Goal: Transaction & Acquisition: Book appointment/travel/reservation

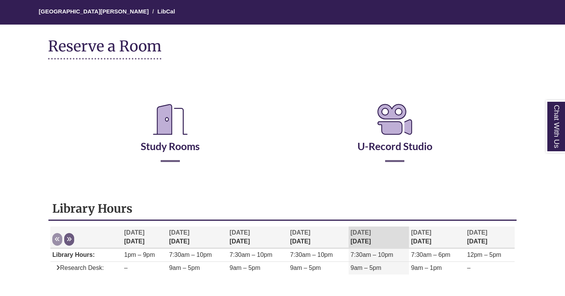
scroll to position [93, 0]
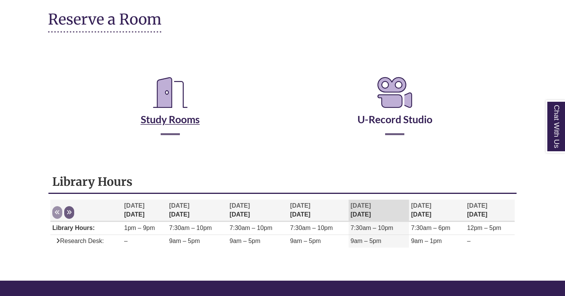
click at [178, 112] on icon "Reserve a Room" at bounding box center [170, 92] width 47 height 43
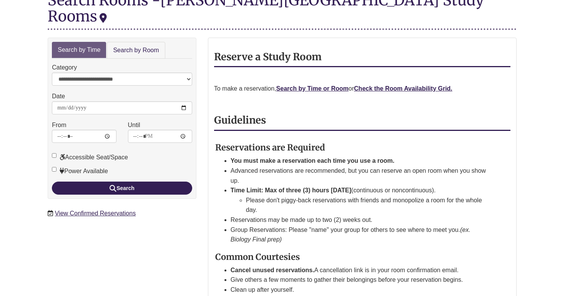
scroll to position [107, 0]
click at [129, 42] on link "Search by Room" at bounding box center [136, 50] width 58 height 17
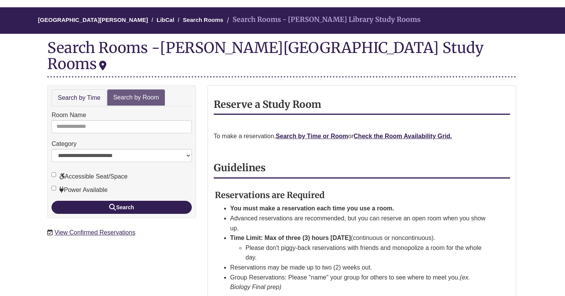
scroll to position [56, 1]
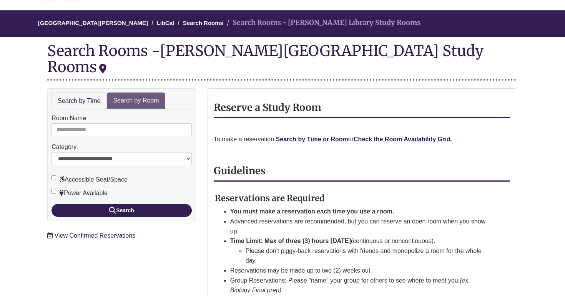
click at [115, 232] on link "View Confirmed Reservations" at bounding box center [95, 235] width 81 height 7
click at [91, 123] on input "Room Name" at bounding box center [121, 129] width 140 height 13
click at [47, 141] on div "**********" at bounding box center [122, 169] width 160 height 162
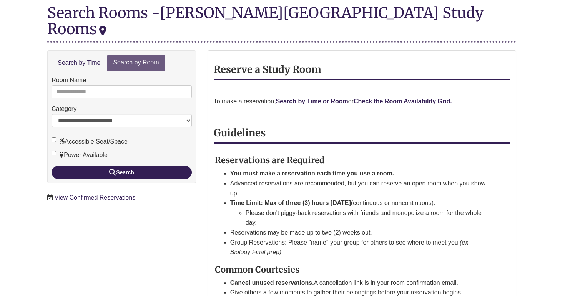
scroll to position [98, 1]
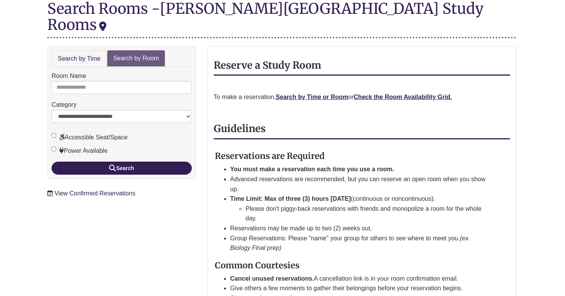
click at [103, 190] on link "View Confirmed Reservations" at bounding box center [95, 193] width 81 height 7
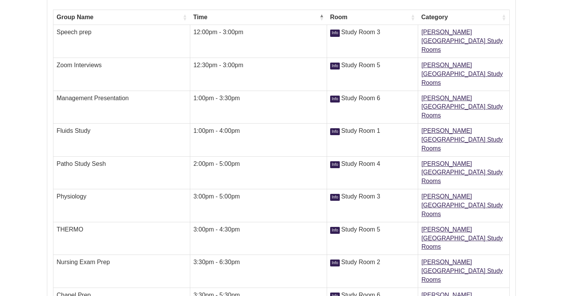
scroll to position [152, 1]
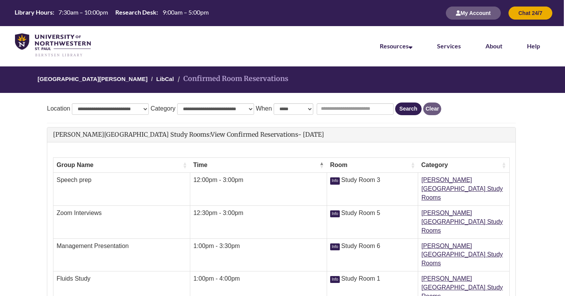
scroll to position [0, 1]
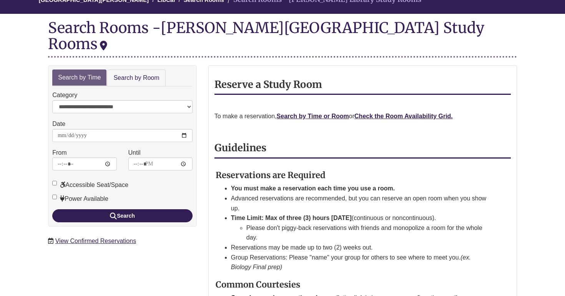
scroll to position [88, 0]
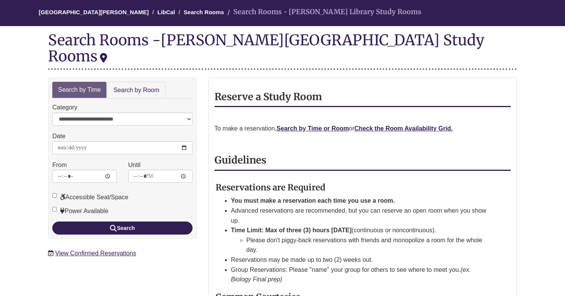
scroll to position [79, 0]
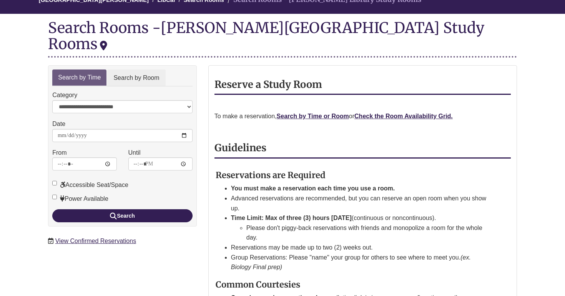
click at [135, 70] on link "Search by Room" at bounding box center [136, 78] width 58 height 17
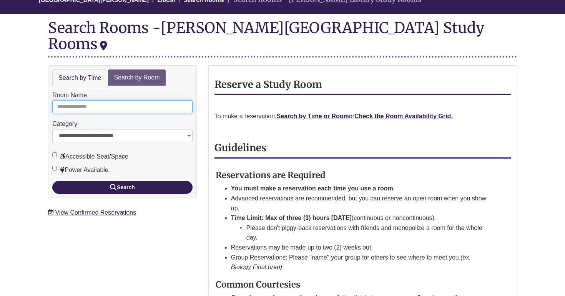
click at [103, 100] on input "Room Name" at bounding box center [122, 106] width 140 height 13
click at [382, 111] on p "To make a reservation, Search by Time or Room or Check the Room Availability Gr…" at bounding box center [362, 116] width 296 height 10
click at [382, 113] on strong "Check the Room Availability Grid." at bounding box center [403, 116] width 98 height 7
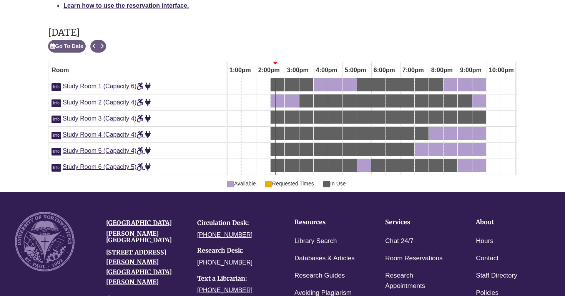
scroll to position [422, 0]
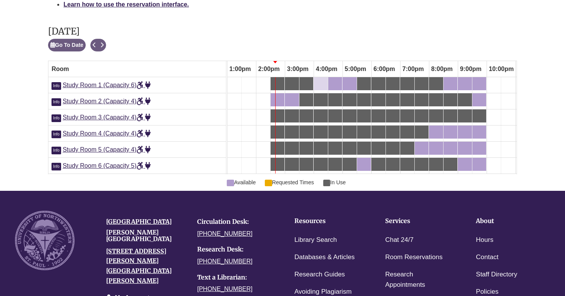
click at [324, 80] on div "4:00pm Thursday, October 9, 2025 - Study Room 1 - Available" at bounding box center [320, 84] width 13 height 8
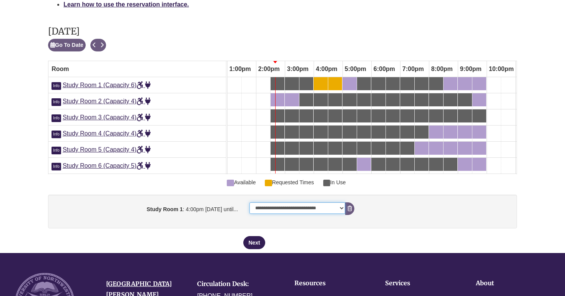
select select "**********"
click at [256, 238] on button "Next" at bounding box center [254, 242] width 22 height 13
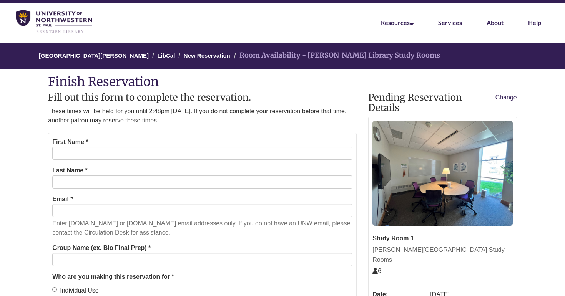
scroll to position [44, 0]
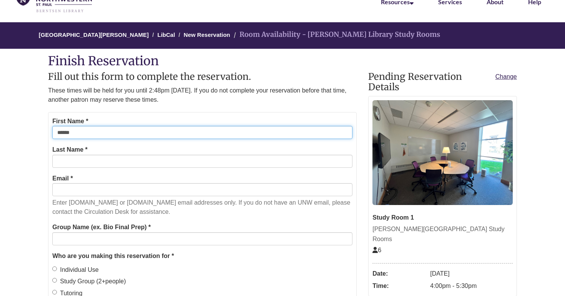
type input "******"
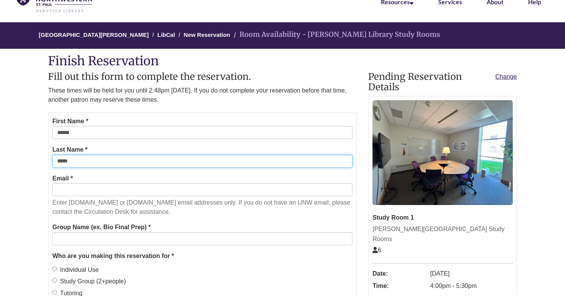
type input "*****"
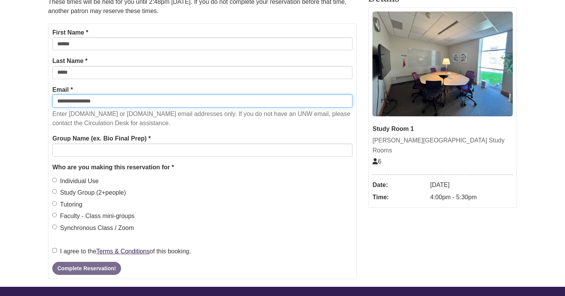
scroll to position [145, 0]
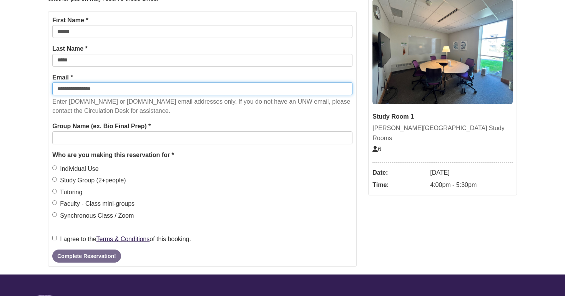
type input "**********"
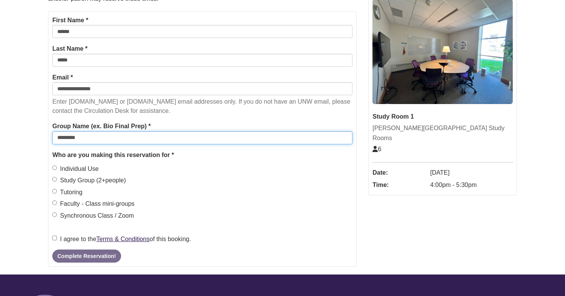
type input "********"
click at [218, 199] on div "Faculty - Class mini-groups" at bounding box center [202, 204] width 300 height 10
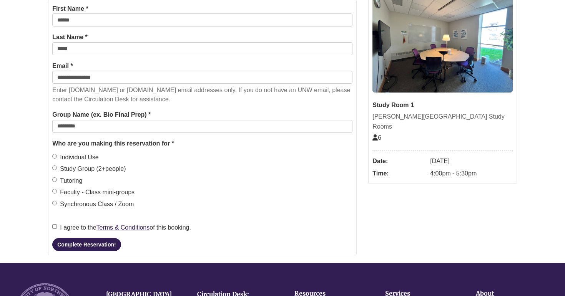
scroll to position [157, 0]
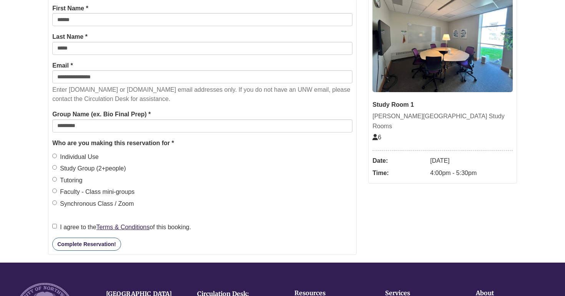
click at [85, 238] on button "Complete Reservation!" at bounding box center [86, 244] width 68 height 13
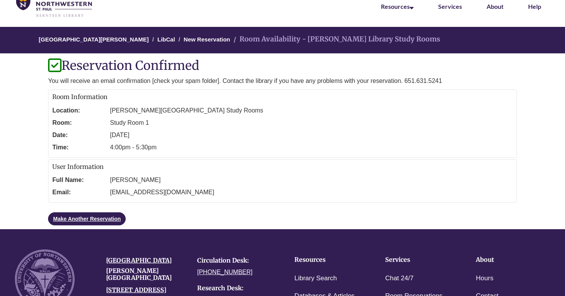
scroll to position [35, 0]
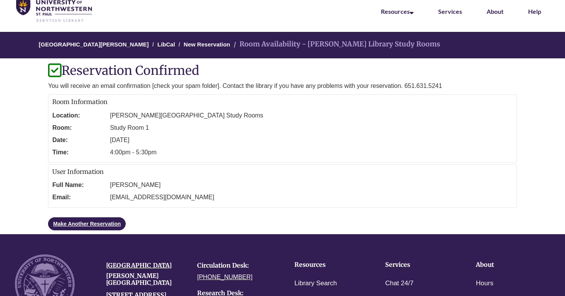
click at [32, 116] on body "Alternate page for screen reader Users Skip to Main Content Library Hours: 7:30…" at bounding box center [282, 215] width 565 height 500
